Goal: Task Accomplishment & Management: Use online tool/utility

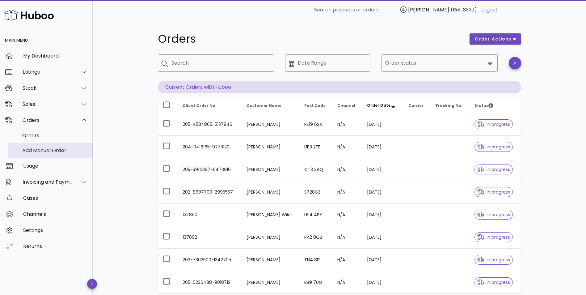
click at [39, 146] on div "Add Manual Order" at bounding box center [55, 150] width 66 height 13
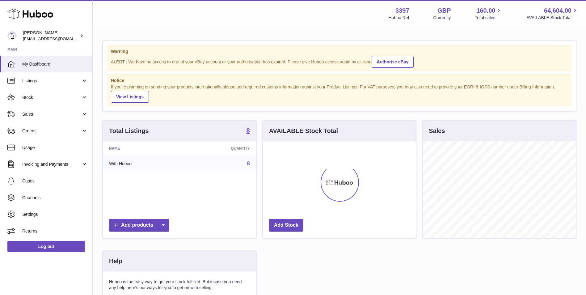
scroll to position [96, 153]
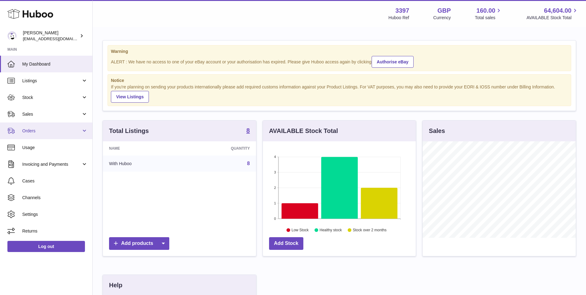
click at [61, 131] on span "Orders" at bounding box center [51, 131] width 59 height 6
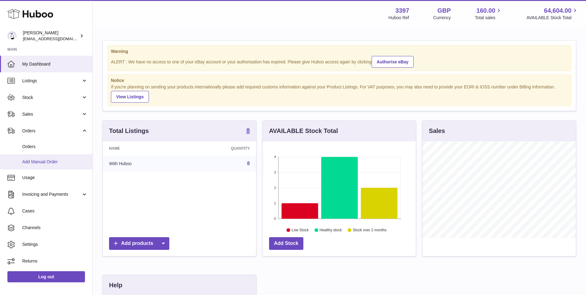
click at [52, 161] on span "Add Manual Order" at bounding box center [55, 162] width 66 height 6
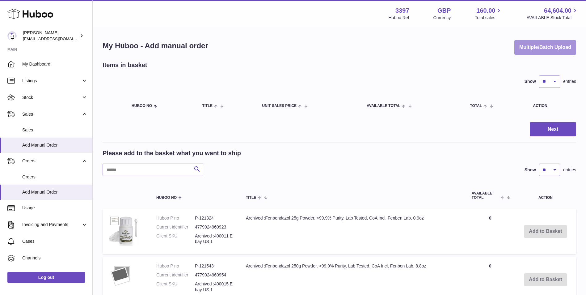
click at [549, 47] on button "Multiple/Batch Upload" at bounding box center [546, 47] width 62 height 15
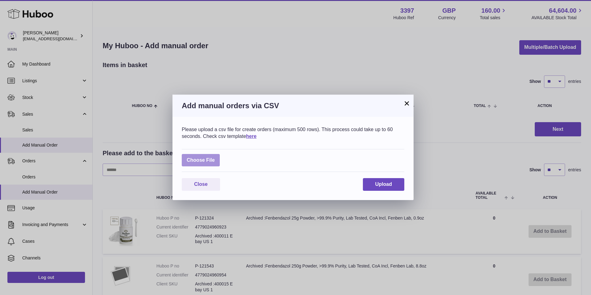
click at [192, 158] on label at bounding box center [201, 160] width 38 height 13
click at [215, 157] on input "file" at bounding box center [215, 157] width 0 height 0
type input "**********"
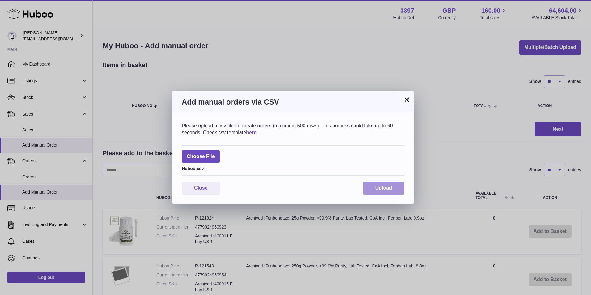
click at [391, 187] on span "Upload" at bounding box center [383, 187] width 17 height 5
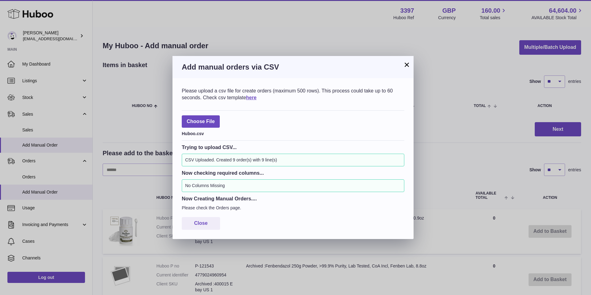
click at [406, 63] on button "×" at bounding box center [406, 64] width 7 height 7
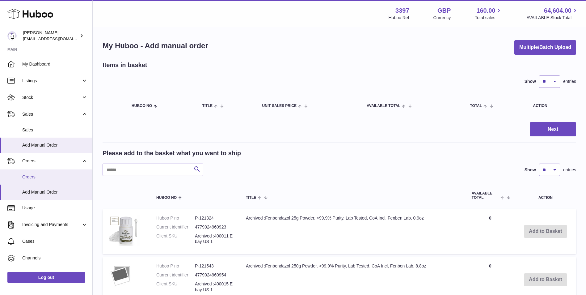
click at [49, 174] on span "Orders" at bounding box center [55, 177] width 66 height 6
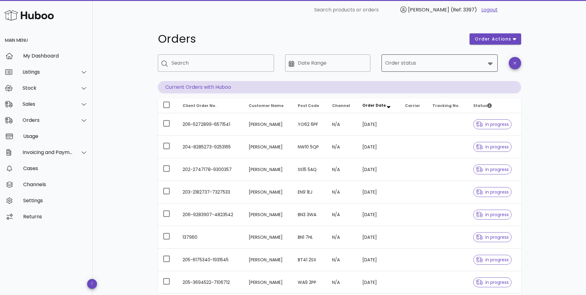
click at [405, 63] on input "Order status" at bounding box center [435, 63] width 100 height 10
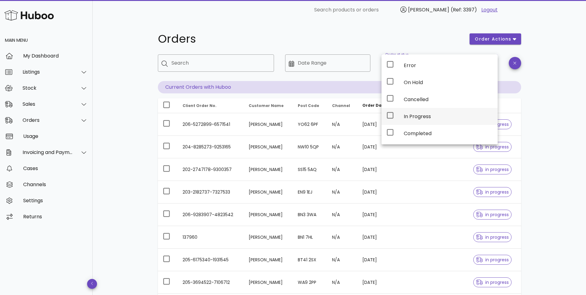
click at [401, 117] on div "In Progress" at bounding box center [440, 116] width 116 height 17
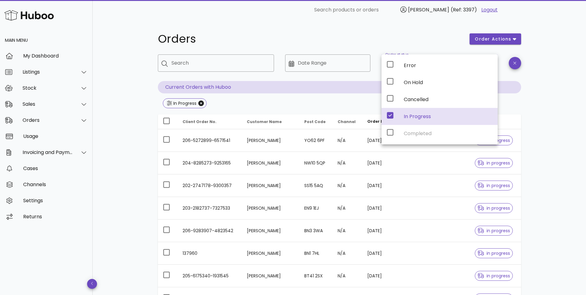
click at [566, 109] on div "Orders order actions ​ Search ​ Date Range ​ Order status In Progress Current O…" at bounding box center [340, 221] width 494 height 403
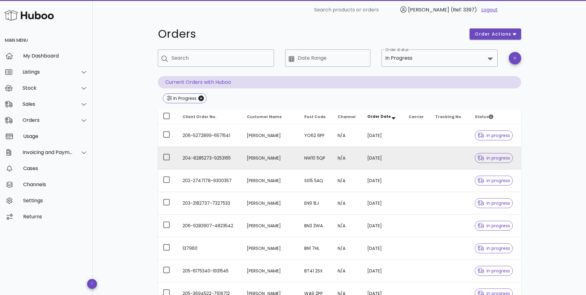
scroll to position [4, 0]
